Goal: Task Accomplishment & Management: Manage account settings

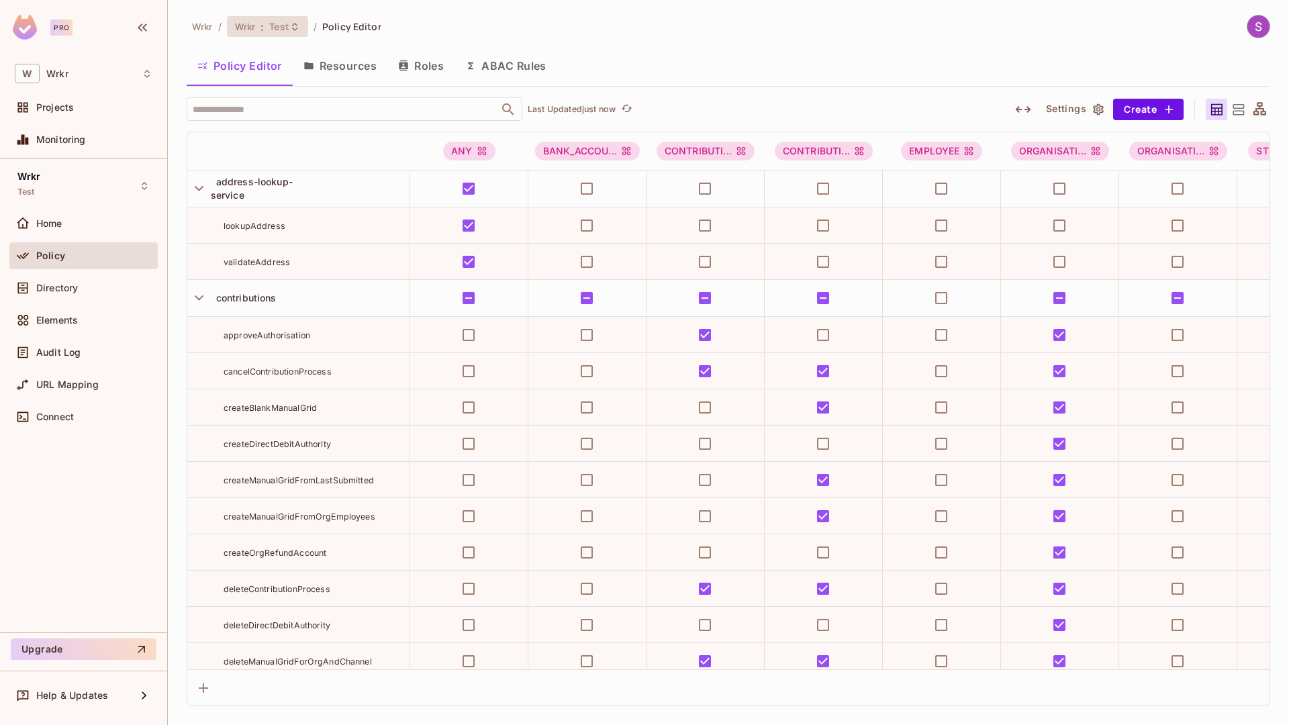
click at [278, 34] on div "Wrkr : Test" at bounding box center [267, 26] width 81 height 21
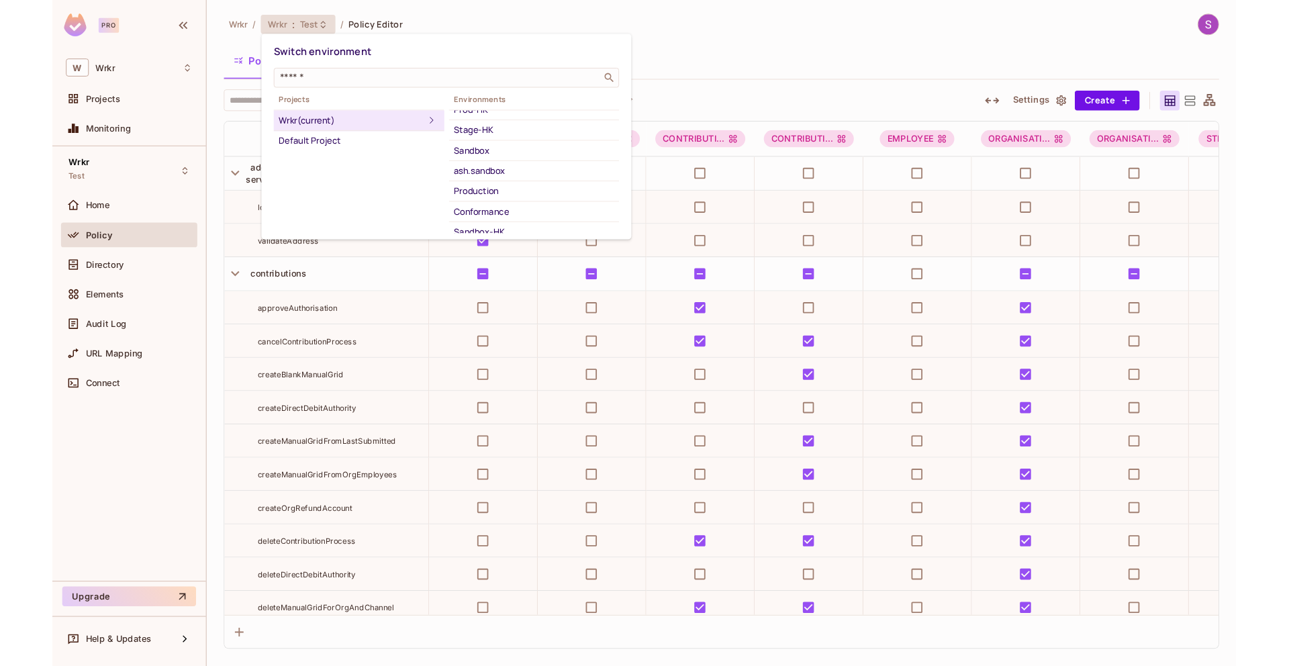
scroll to position [79, 0]
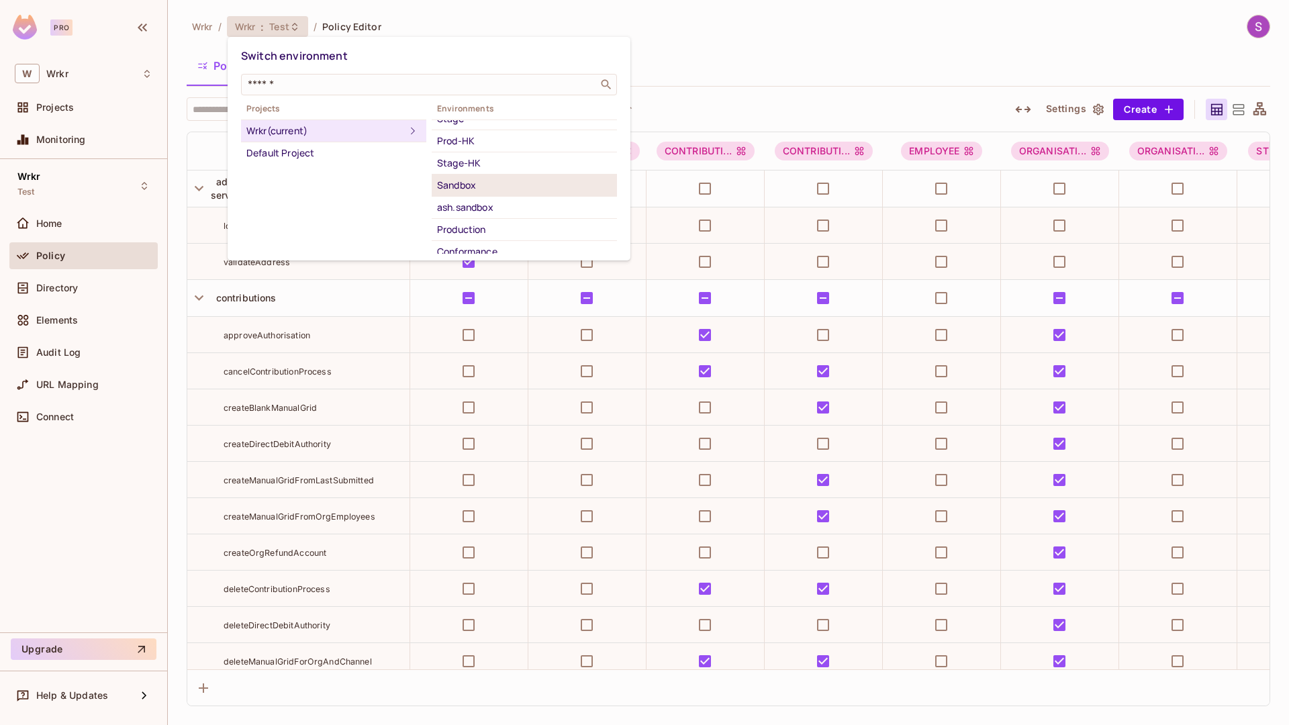
click at [483, 183] on div "Sandbox" at bounding box center [524, 185] width 175 height 16
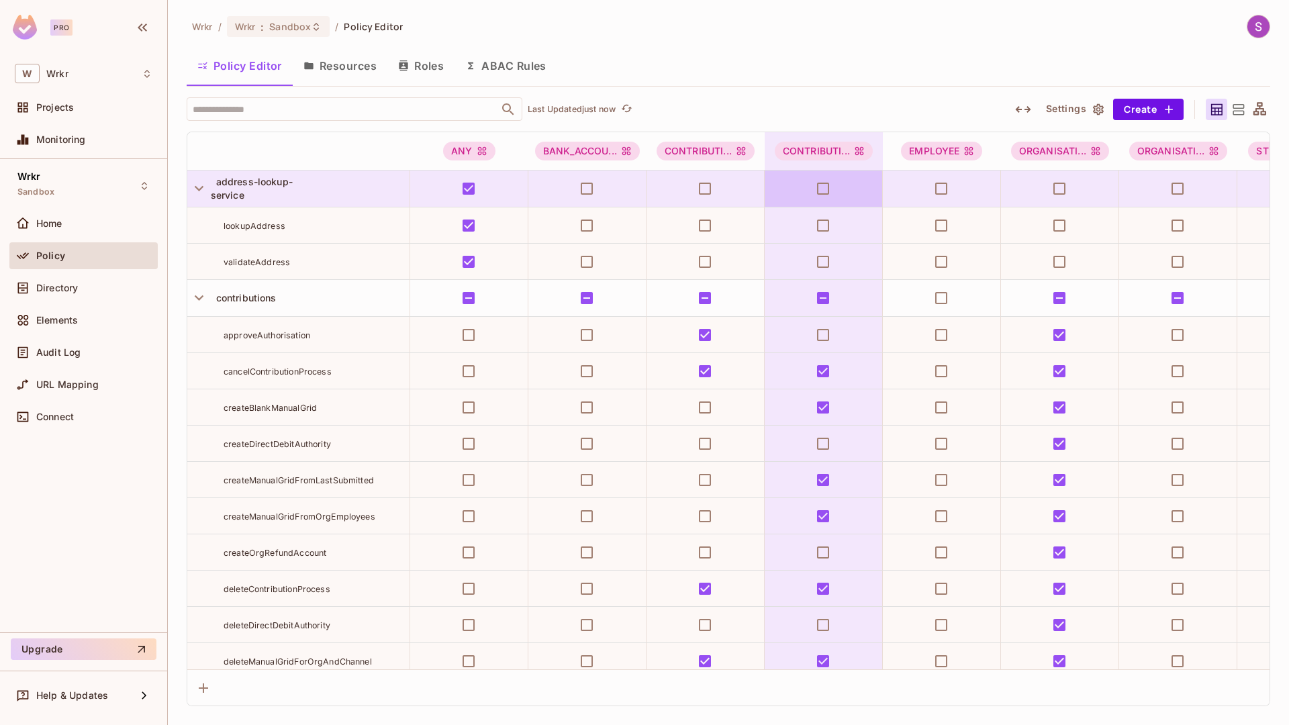
click at [759, 45] on div "Wrkr / Wrkr : Sandbox / Policy Editor Policy Editor Resources Roles ABAC Rules …" at bounding box center [728, 360] width 1083 height 691
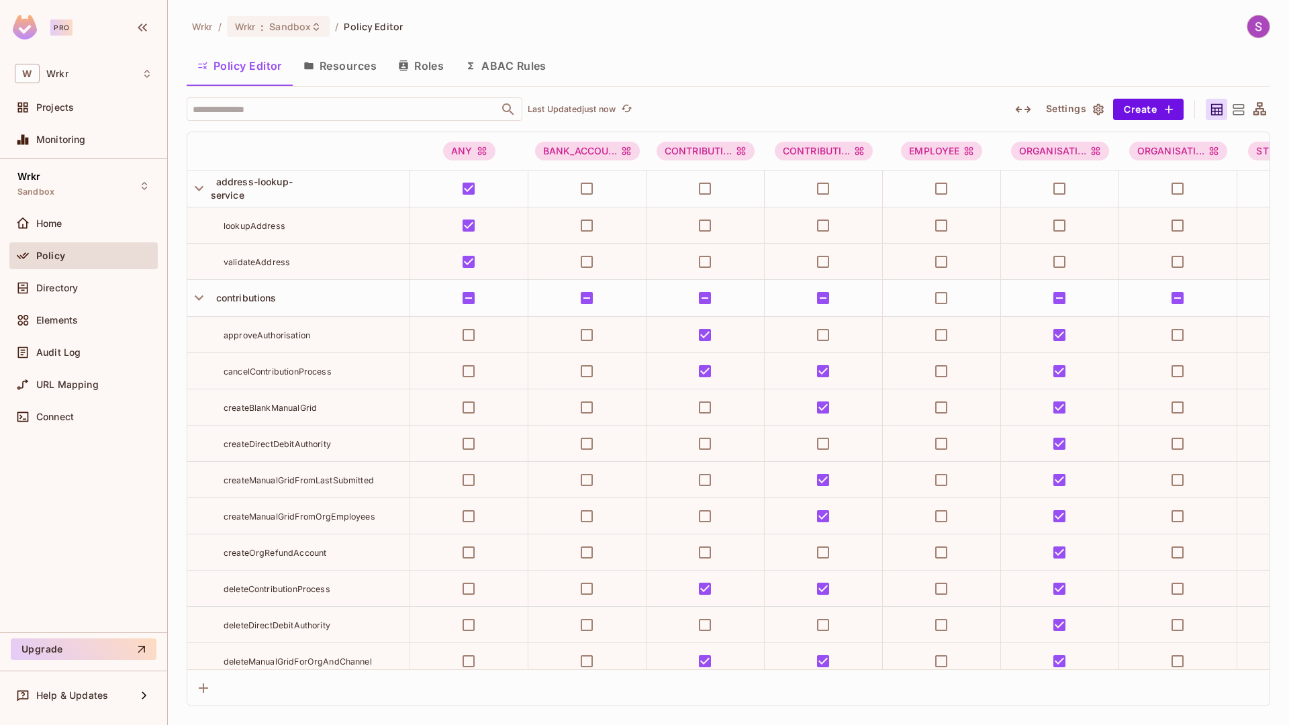
click at [759, 45] on div "Wrkr / Wrkr : Sandbox / Policy Editor Policy Editor Resources Roles ABAC Rules …" at bounding box center [728, 360] width 1083 height 691
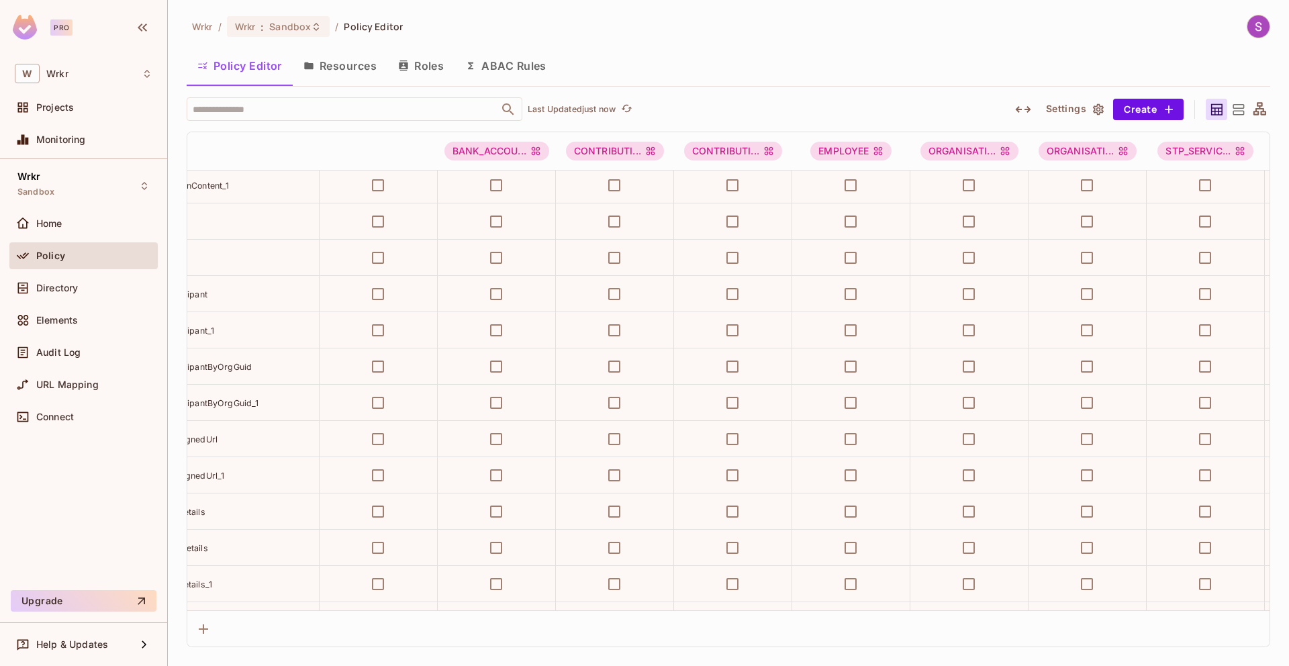
scroll to position [7946, 0]
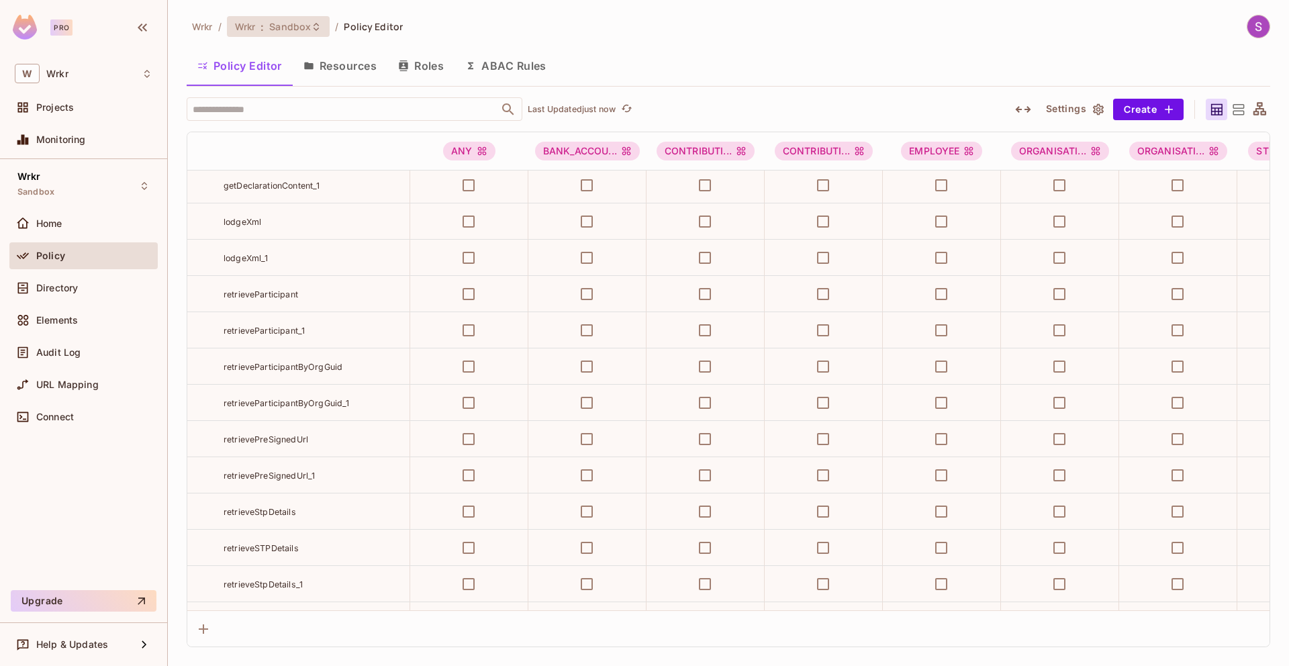
click at [306, 32] on span "Sandbox" at bounding box center [290, 26] width 42 height 13
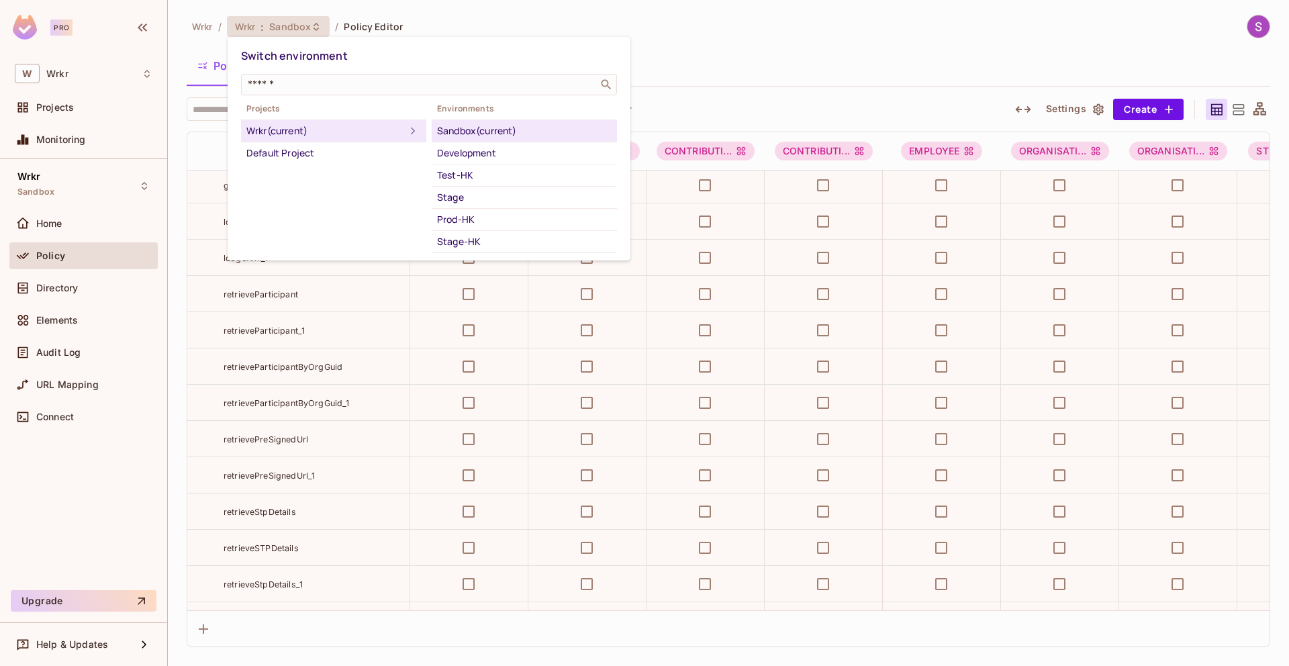
click at [724, 44] on div at bounding box center [644, 333] width 1289 height 666
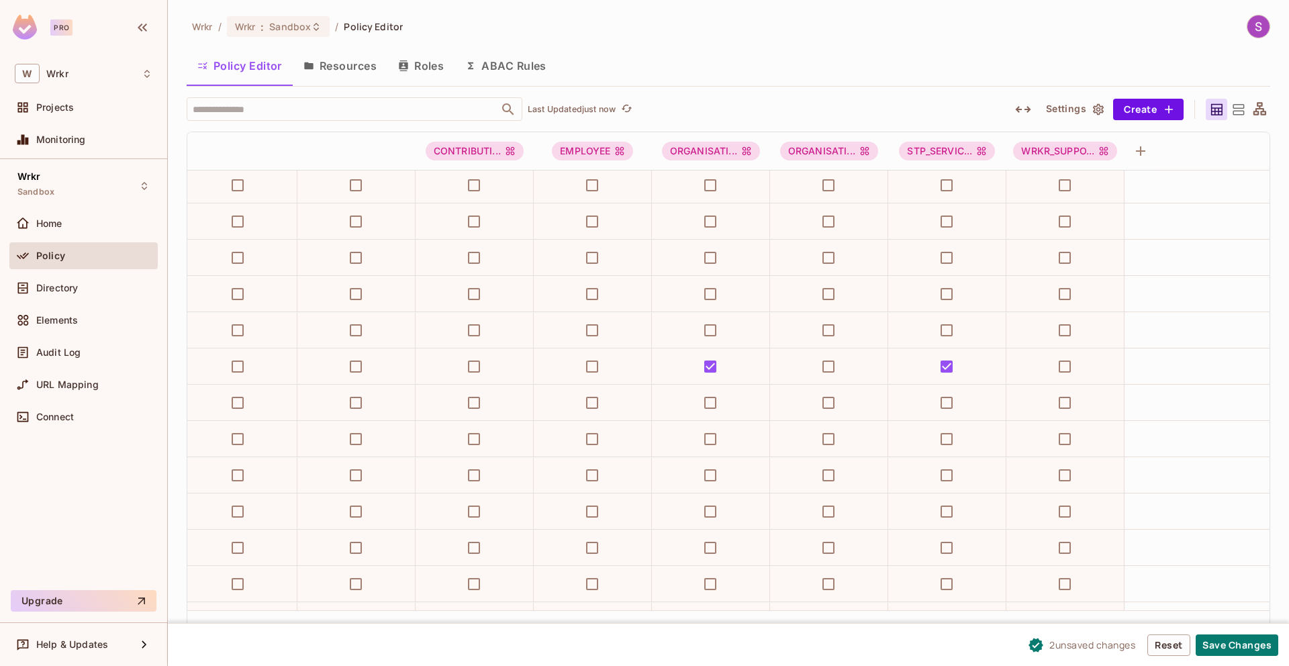
scroll to position [7946, 366]
click at [1216, 640] on button "Save Changes" at bounding box center [1237, 644] width 83 height 21
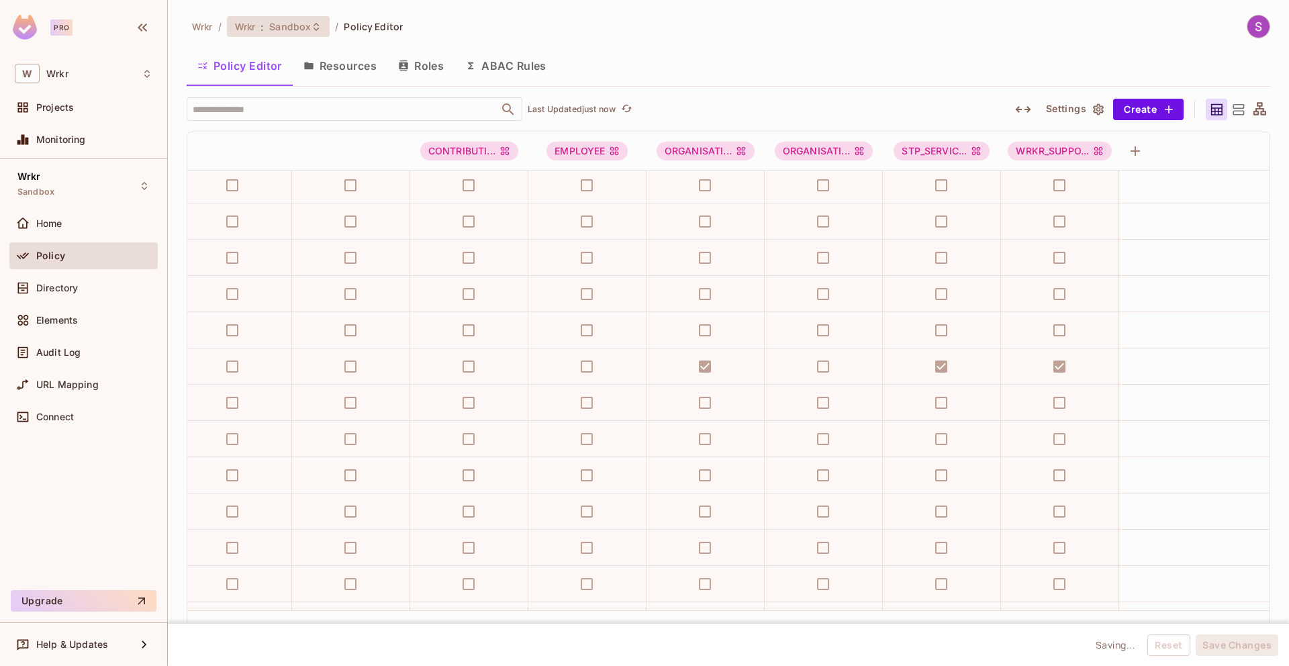
click at [300, 30] on span "Sandbox" at bounding box center [290, 26] width 42 height 13
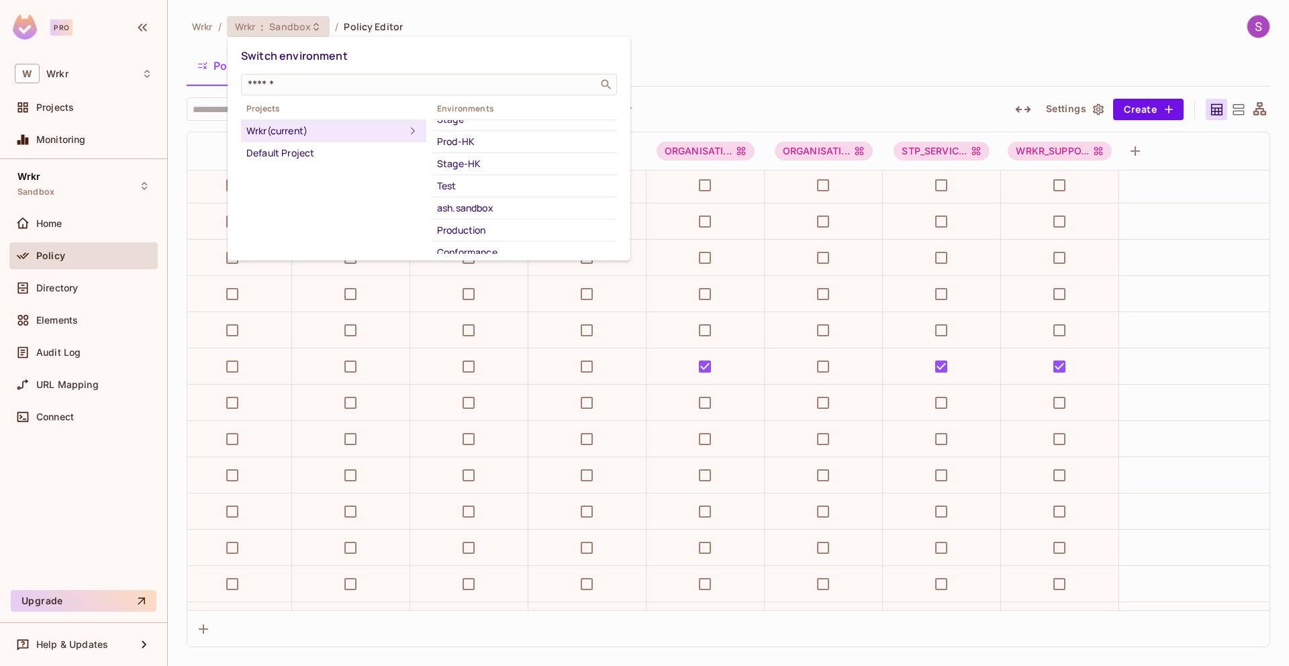
scroll to position [79, 0]
click at [478, 185] on div "Test" at bounding box center [524, 185] width 175 height 16
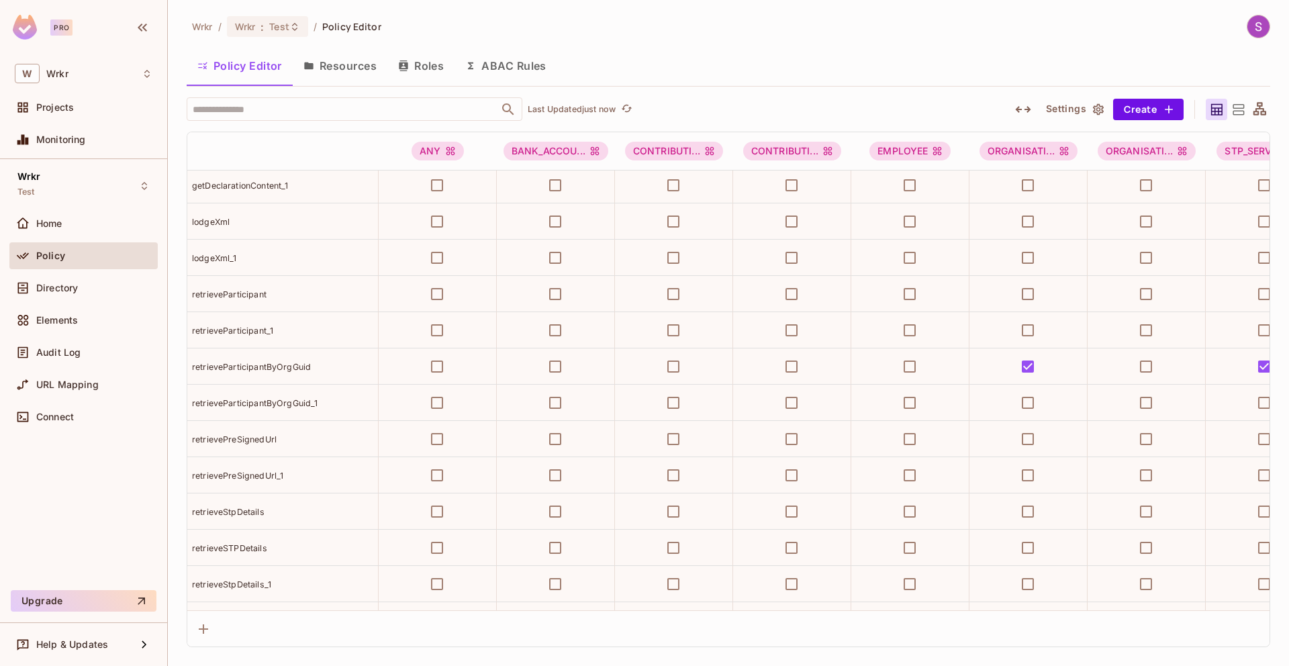
scroll to position [7946, 0]
